Goal: Check status: Check status

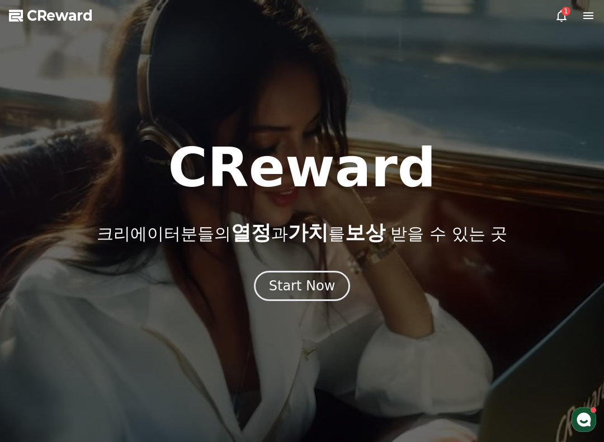
click at [567, 16] on icon at bounding box center [561, 15] width 13 height 13
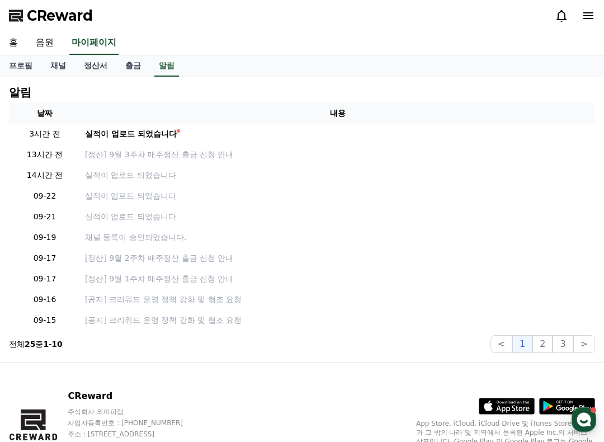
click at [158, 133] on div "실적이 업로드 되었습니다" at bounding box center [131, 134] width 92 height 12
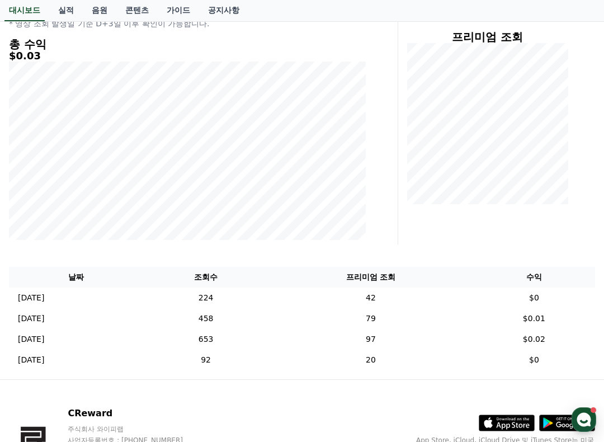
scroll to position [218, 0]
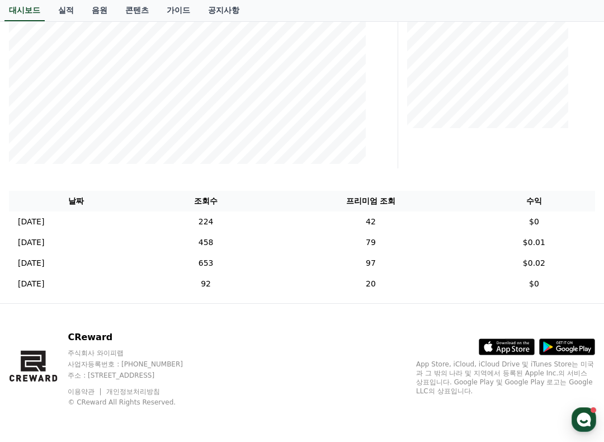
click at [254, 216] on td "224" at bounding box center [205, 221] width 125 height 21
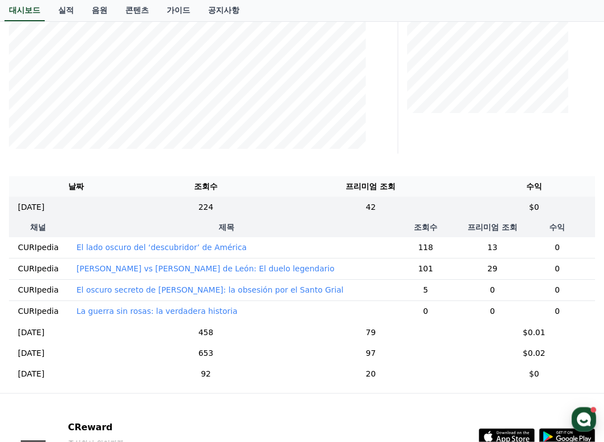
click at [215, 244] on p "El lado oscuro del ‘descubridor’ de América" at bounding box center [162, 247] width 170 height 11
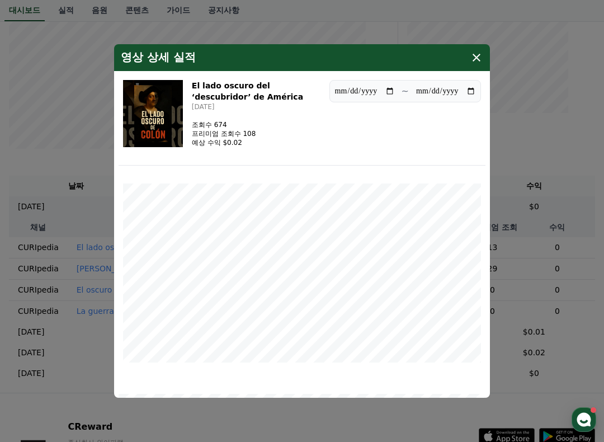
click at [473, 54] on icon "modal" at bounding box center [476, 57] width 13 height 13
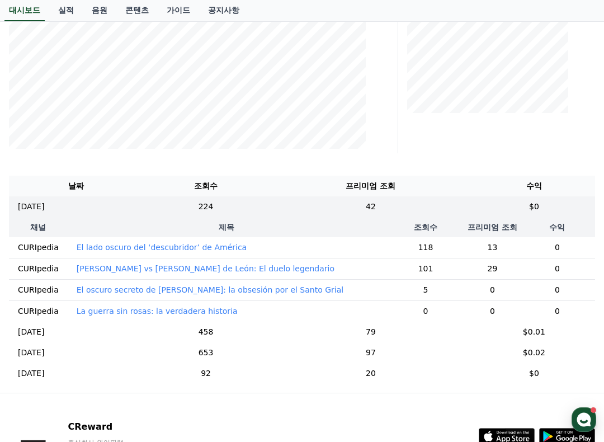
click at [203, 310] on p "La guerra sin rosas: la verdadera historia" at bounding box center [157, 310] width 161 height 11
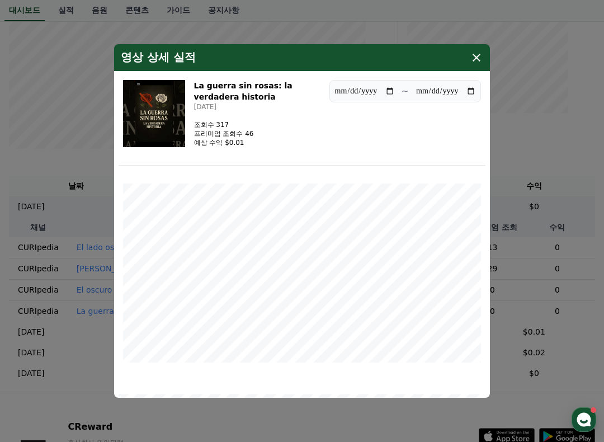
click at [482, 54] on icon "modal" at bounding box center [476, 57] width 13 height 13
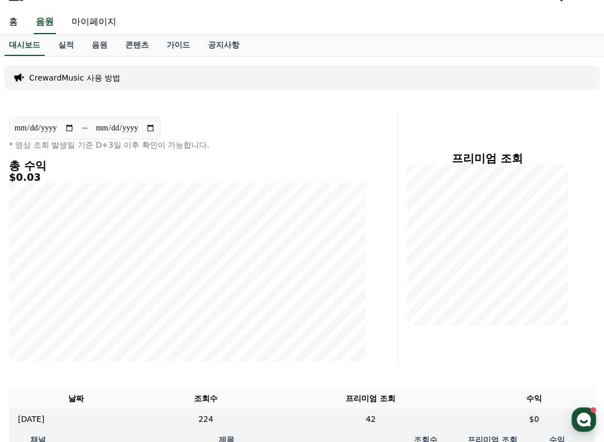
scroll to position [0, 0]
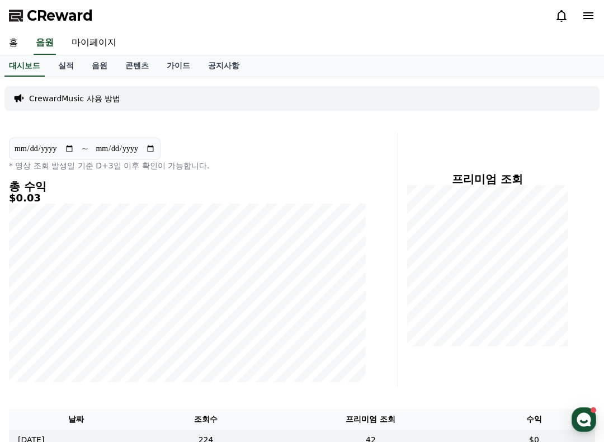
click at [54, 67] on link "실적" at bounding box center [66, 65] width 34 height 21
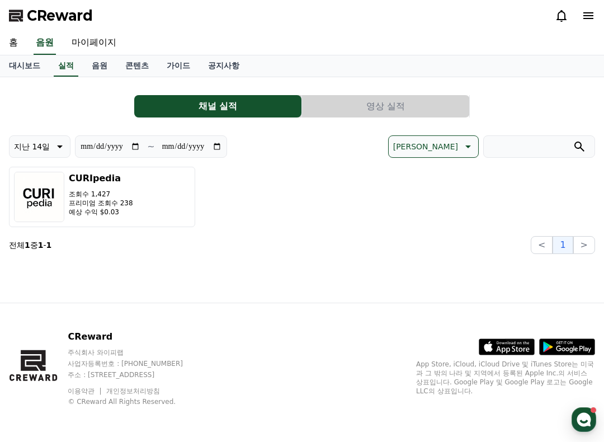
click at [26, 65] on link "대시보드" at bounding box center [24, 65] width 49 height 21
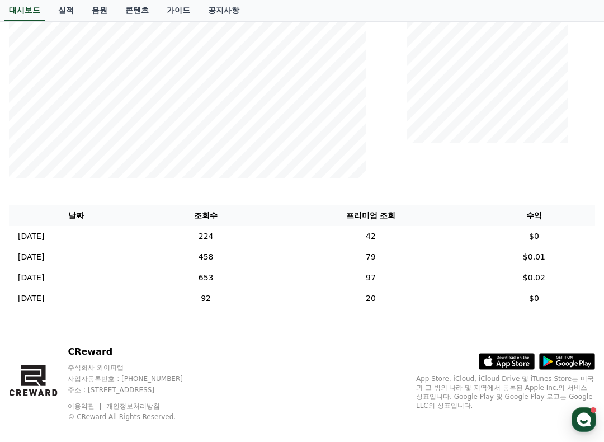
scroll to position [218, 0]
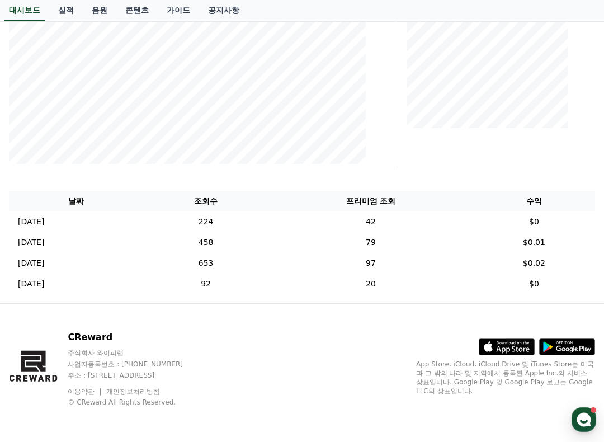
click at [44, 219] on p "[DATE]" at bounding box center [31, 222] width 26 height 12
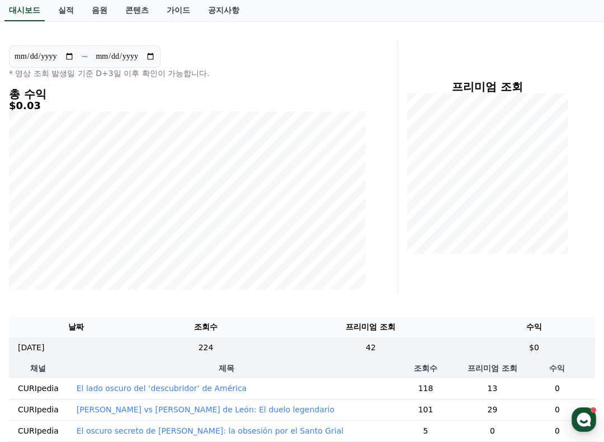
scroll to position [108, 0]
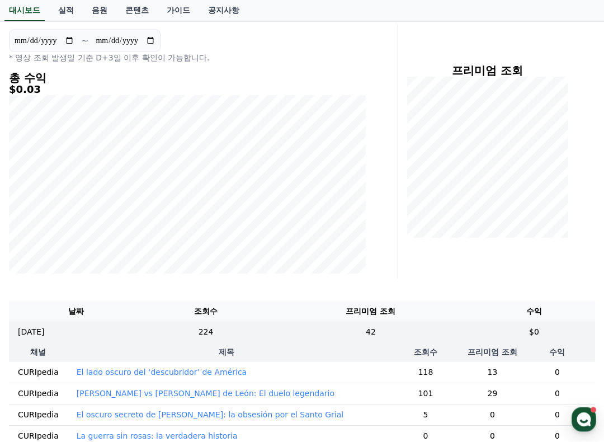
click at [136, 40] on input "**********" at bounding box center [125, 41] width 60 height 12
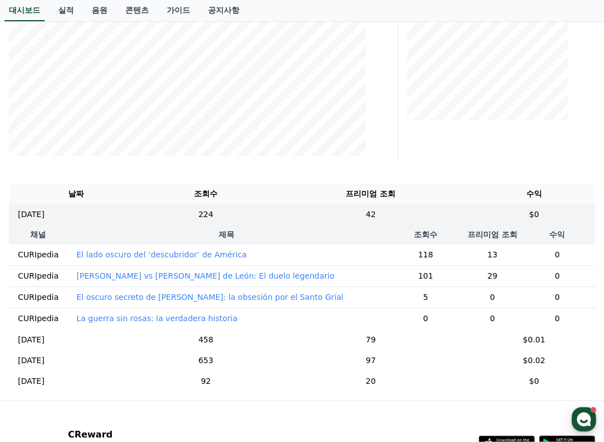
scroll to position [220, 0]
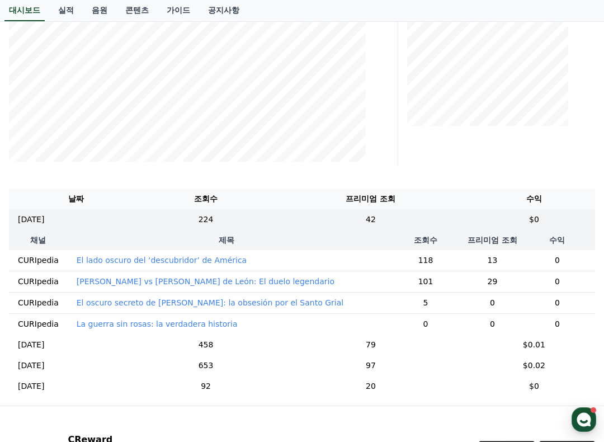
click at [243, 301] on p "El oscuro secreto de [PERSON_NAME]: la obsesión por el Santo Grial" at bounding box center [210, 302] width 267 height 11
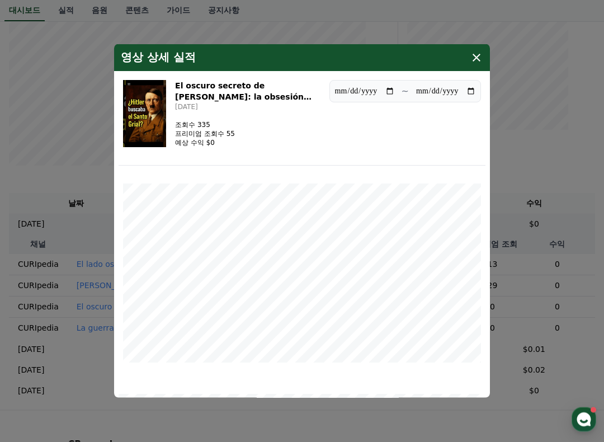
scroll to position [204, 0]
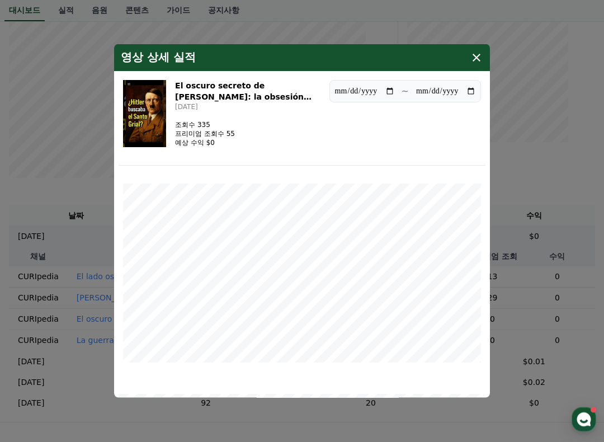
click at [477, 59] on icon "modal" at bounding box center [476, 57] width 13 height 13
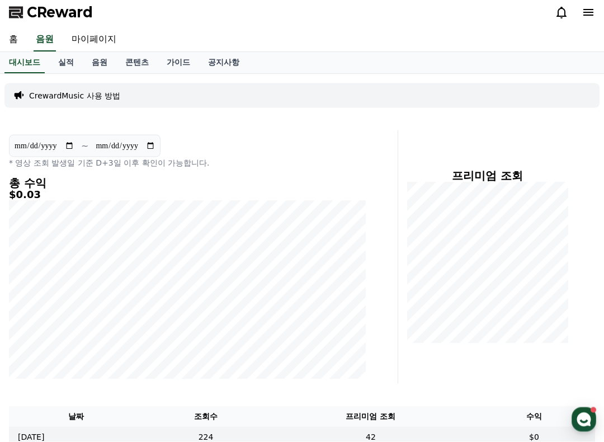
scroll to position [0, 0]
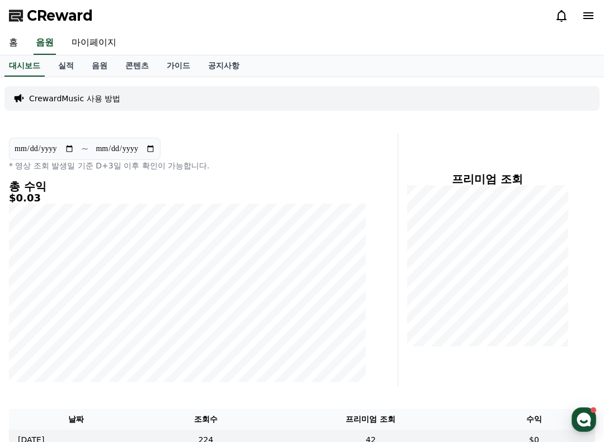
click at [101, 58] on link "음원" at bounding box center [100, 65] width 34 height 21
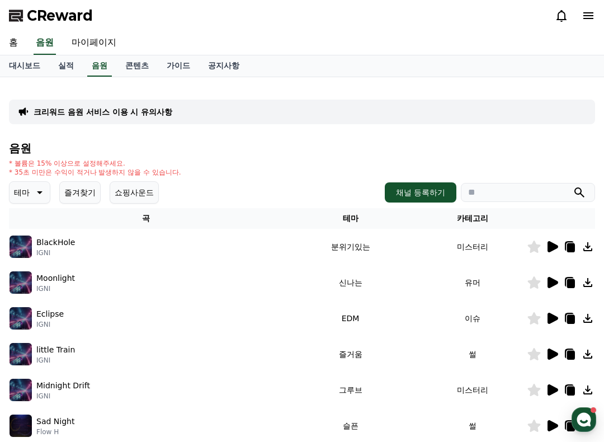
click at [550, 251] on icon at bounding box center [553, 246] width 11 height 11
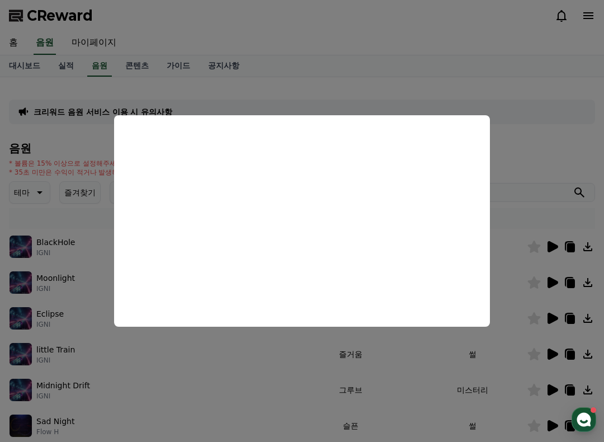
click at [259, 376] on button "close modal" at bounding box center [302, 221] width 604 height 442
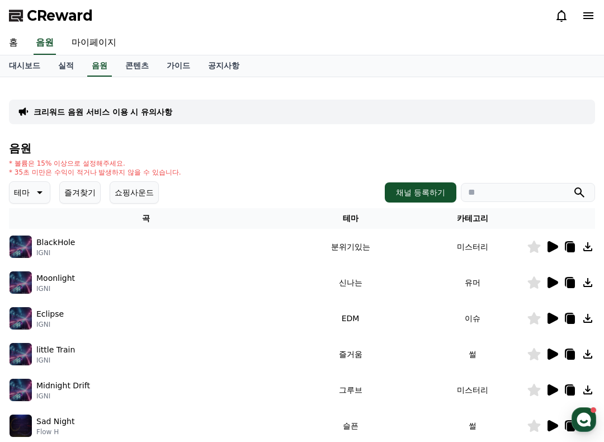
click at [550, 246] on icon at bounding box center [553, 246] width 11 height 11
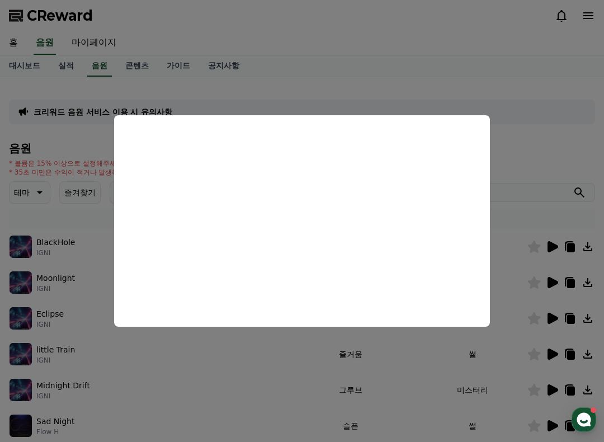
click at [150, 393] on button "close modal" at bounding box center [302, 221] width 604 height 442
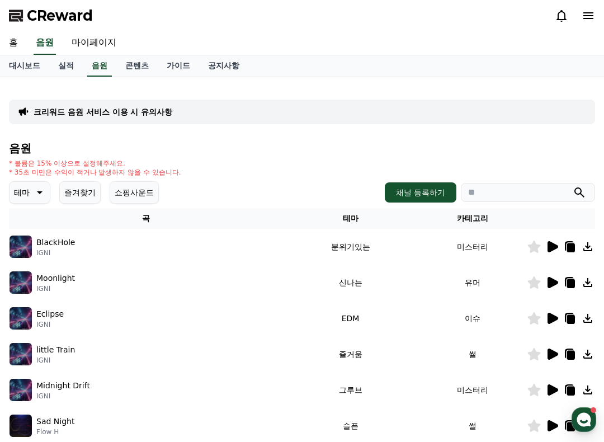
click at [533, 247] on icon at bounding box center [534, 247] width 13 height 12
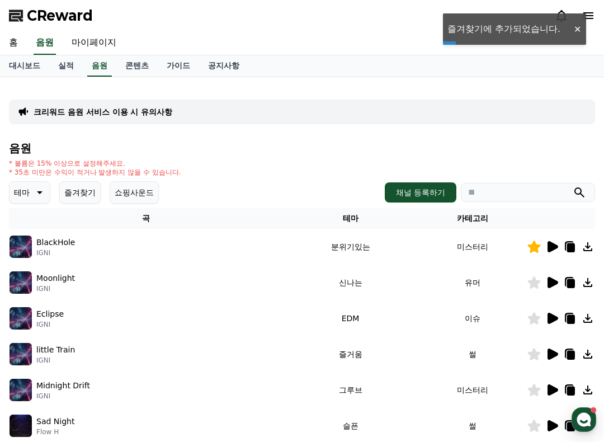
click at [551, 281] on icon at bounding box center [553, 282] width 11 height 11
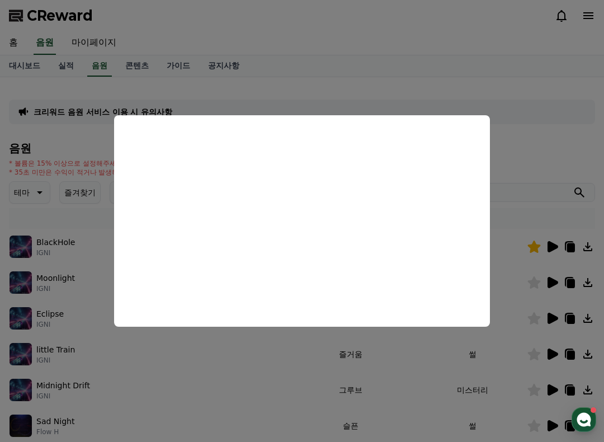
click at [378, 375] on button "close modal" at bounding box center [302, 221] width 604 height 442
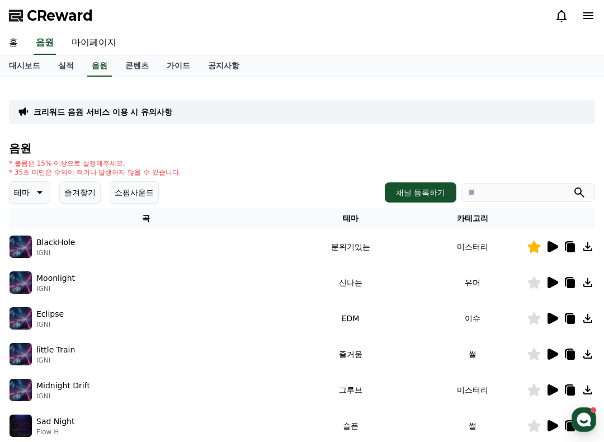
click at [553, 317] on icon at bounding box center [553, 318] width 11 height 11
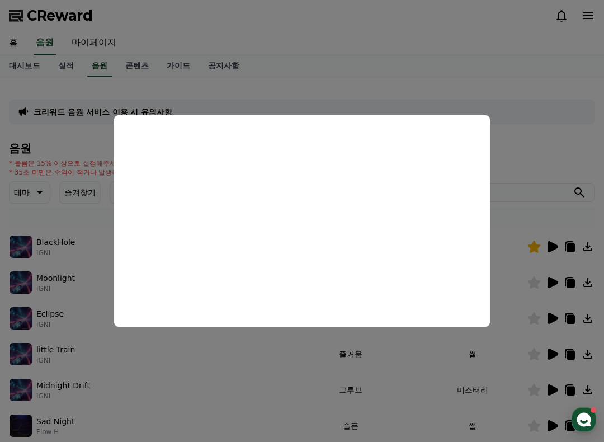
click at [150, 372] on button "close modal" at bounding box center [302, 221] width 604 height 442
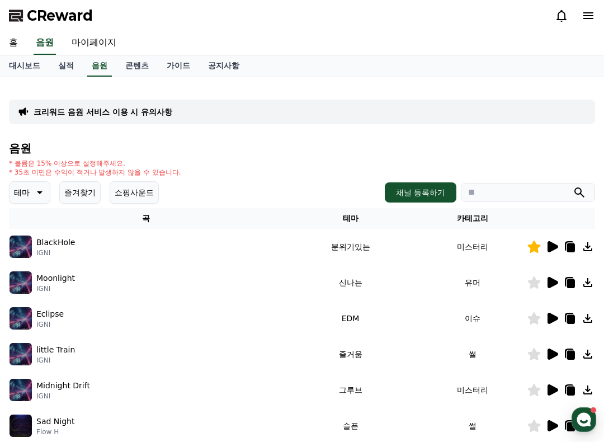
click at [552, 354] on icon at bounding box center [553, 353] width 11 height 11
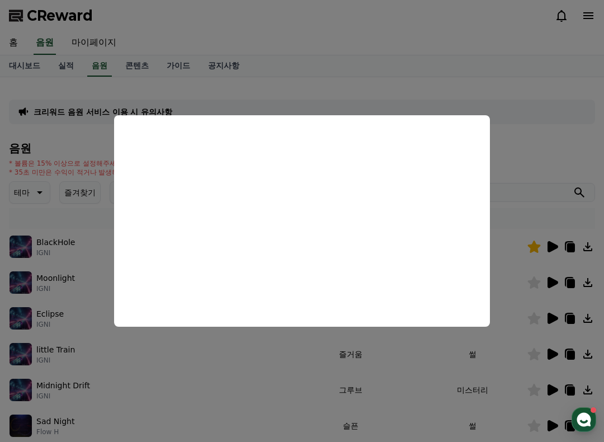
click at [413, 380] on button "close modal" at bounding box center [302, 221] width 604 height 442
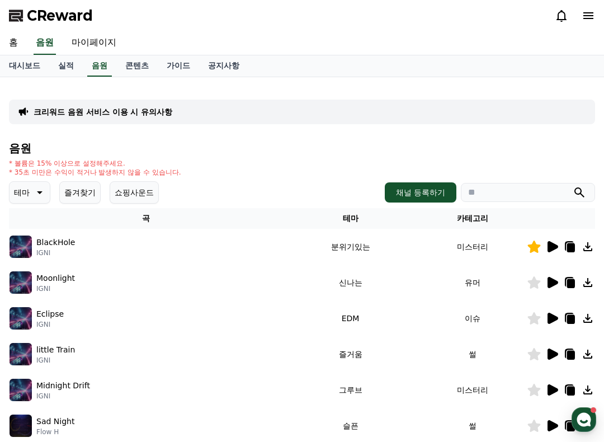
click at [550, 392] on icon at bounding box center [553, 389] width 11 height 11
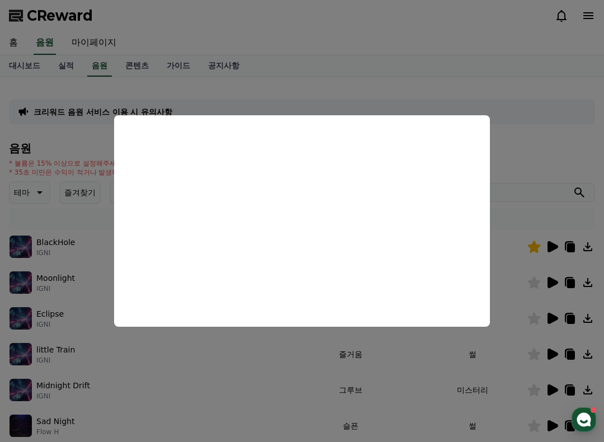
click at [206, 392] on button "close modal" at bounding box center [302, 221] width 604 height 442
